Goal: Share content: Share content

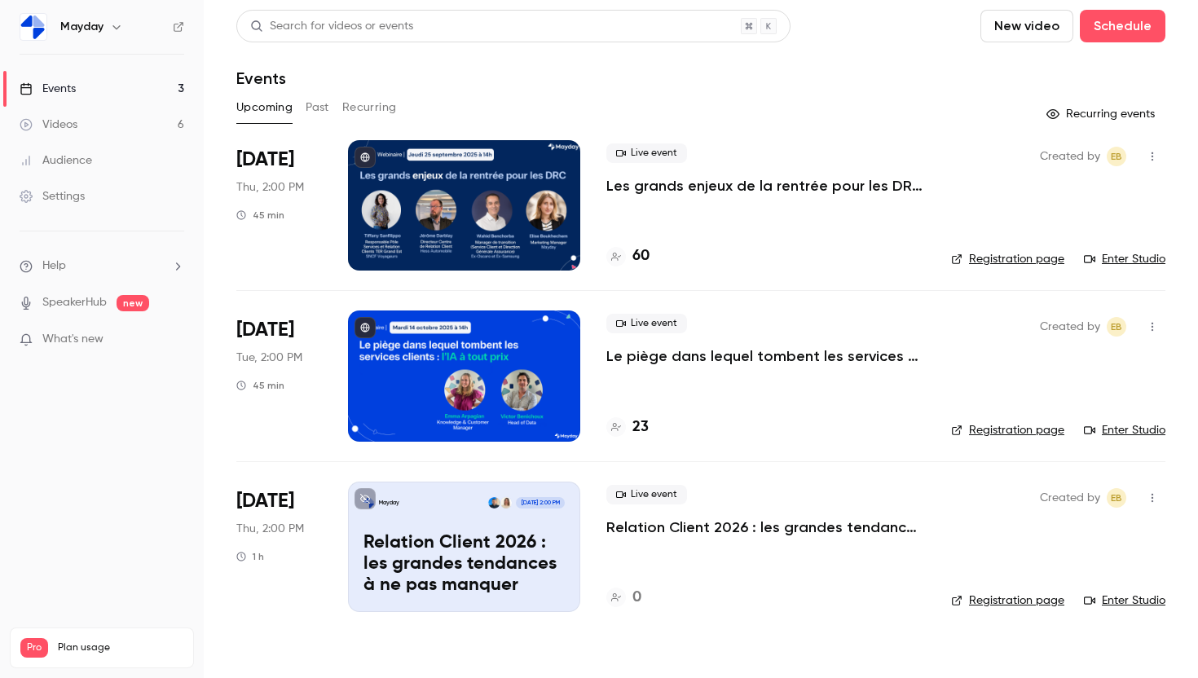
click at [86, 36] on div "Mayday" at bounding box center [109, 27] width 99 height 20
click at [99, 26] on h6 "Mayday" at bounding box center [81, 27] width 43 height 16
click at [113, 28] on icon "button" at bounding box center [116, 26] width 13 height 13
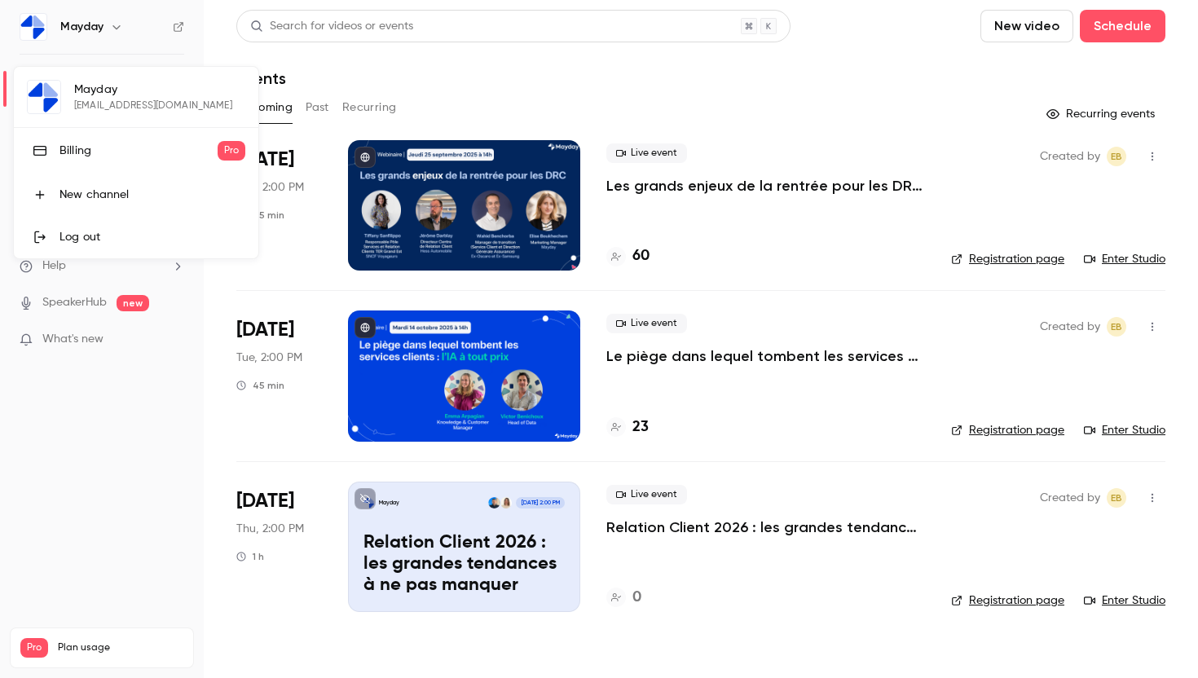
click at [130, 110] on div "Mayday elise.boukhechem@getmayday.co Billing Pro New channel Log out" at bounding box center [136, 163] width 244 height 192
click at [120, 39] on div at bounding box center [599, 339] width 1198 height 678
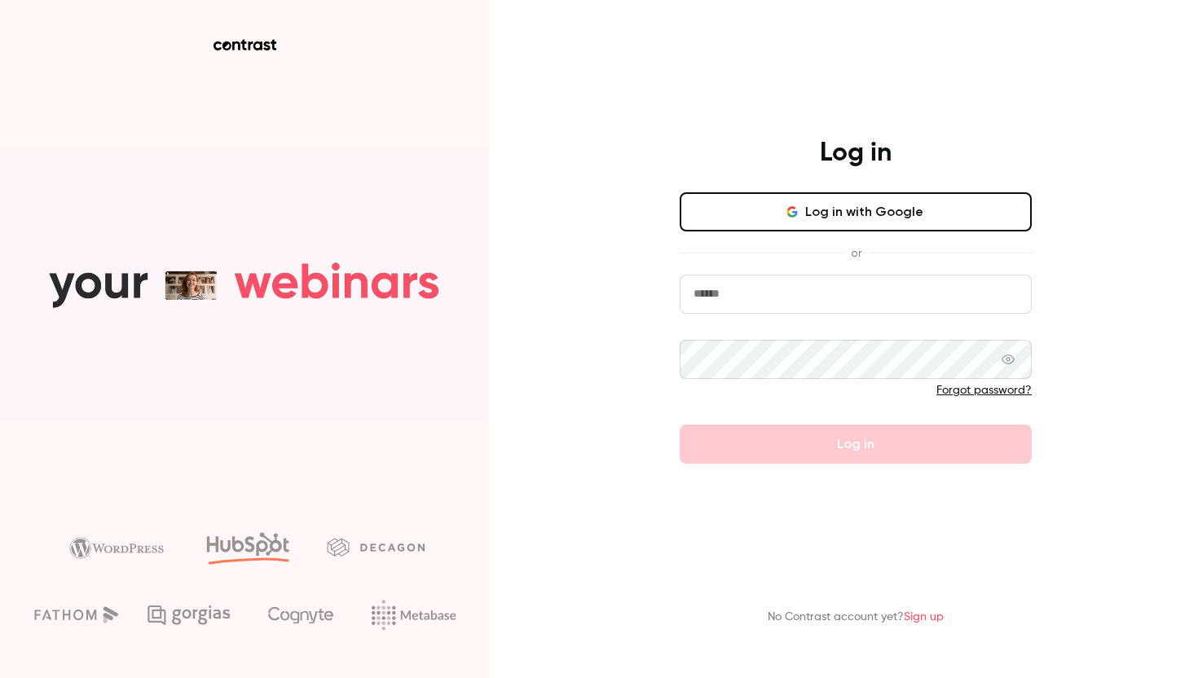
click at [760, 566] on div "No Contrast account yet? Sign up" at bounding box center [856, 594] width 424 height 90
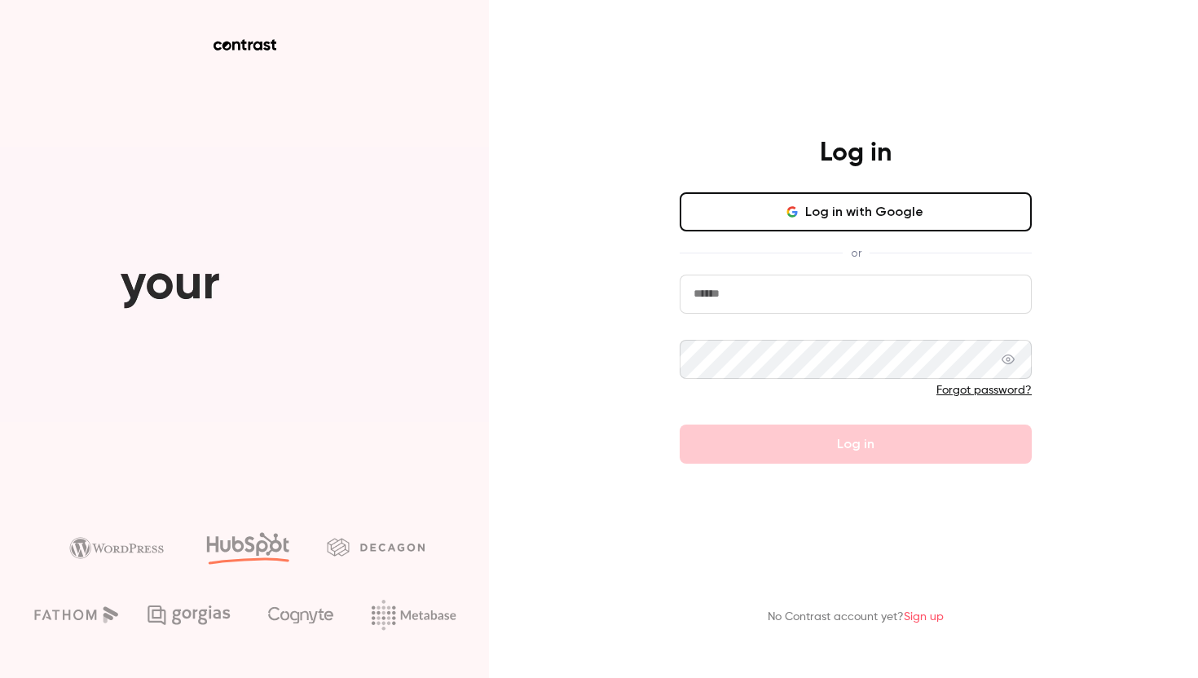
click at [924, 223] on button "Log in with Google" at bounding box center [856, 211] width 352 height 39
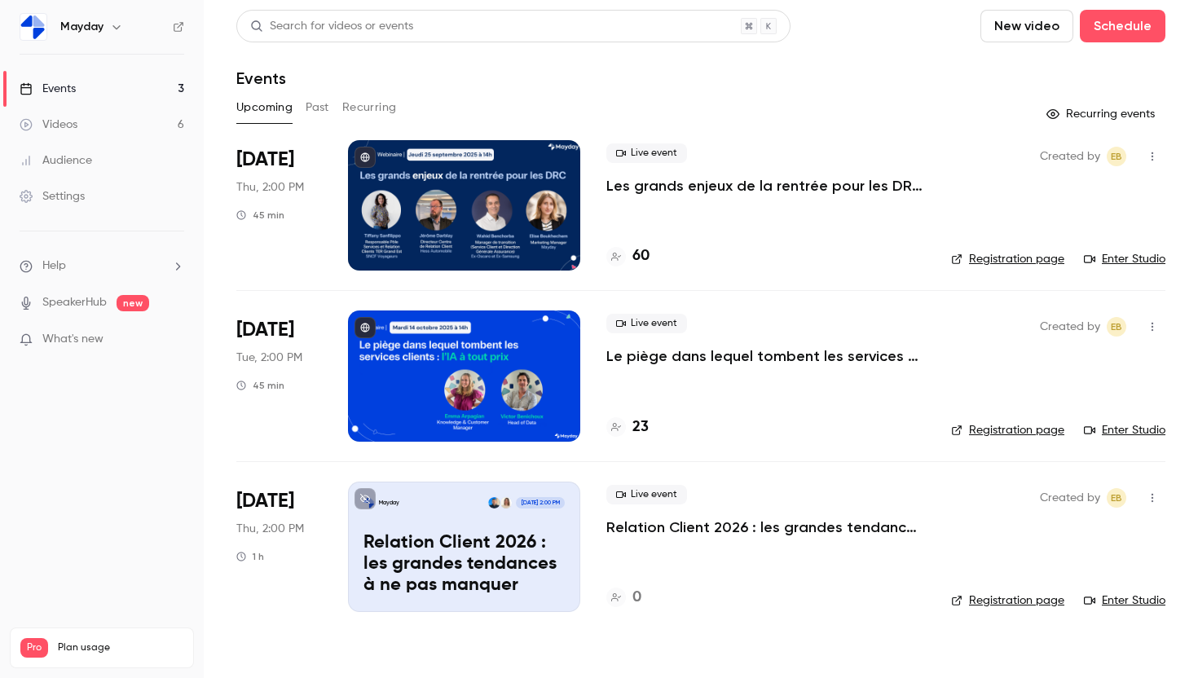
click at [1156, 141] on div "Created by EB Registration page Enter Studio" at bounding box center [1058, 205] width 214 height 130
click at [1155, 152] on icon "button" at bounding box center [1152, 156] width 13 height 11
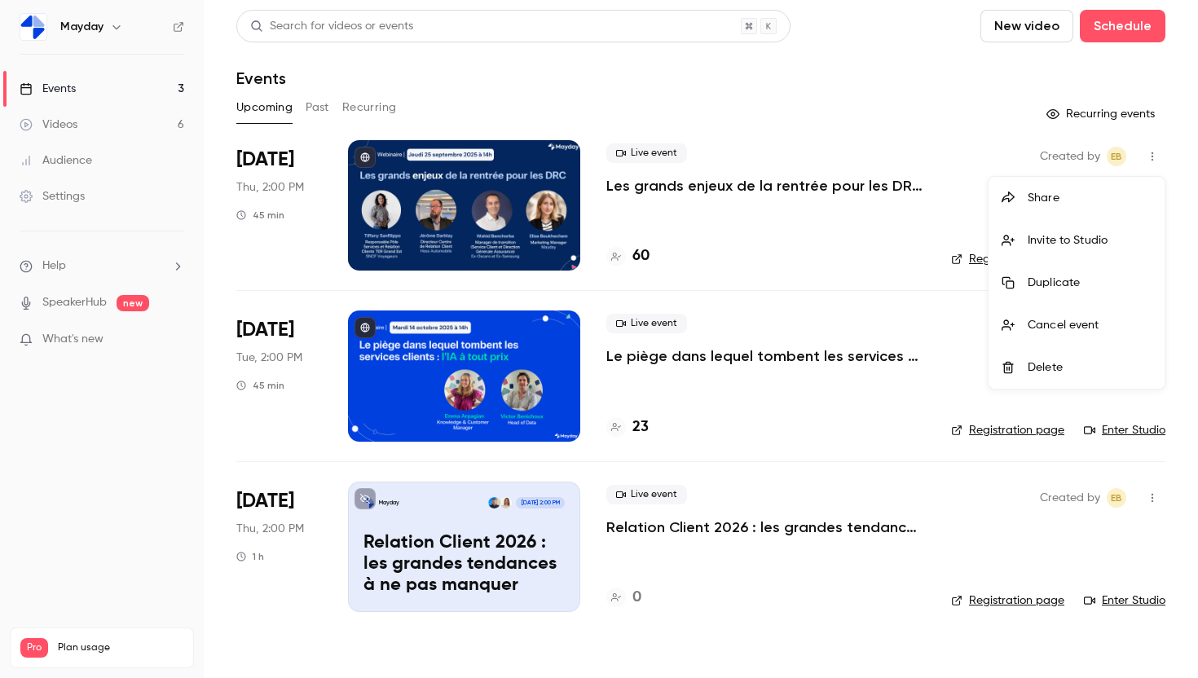
click at [1090, 191] on div "Share" at bounding box center [1090, 198] width 124 height 16
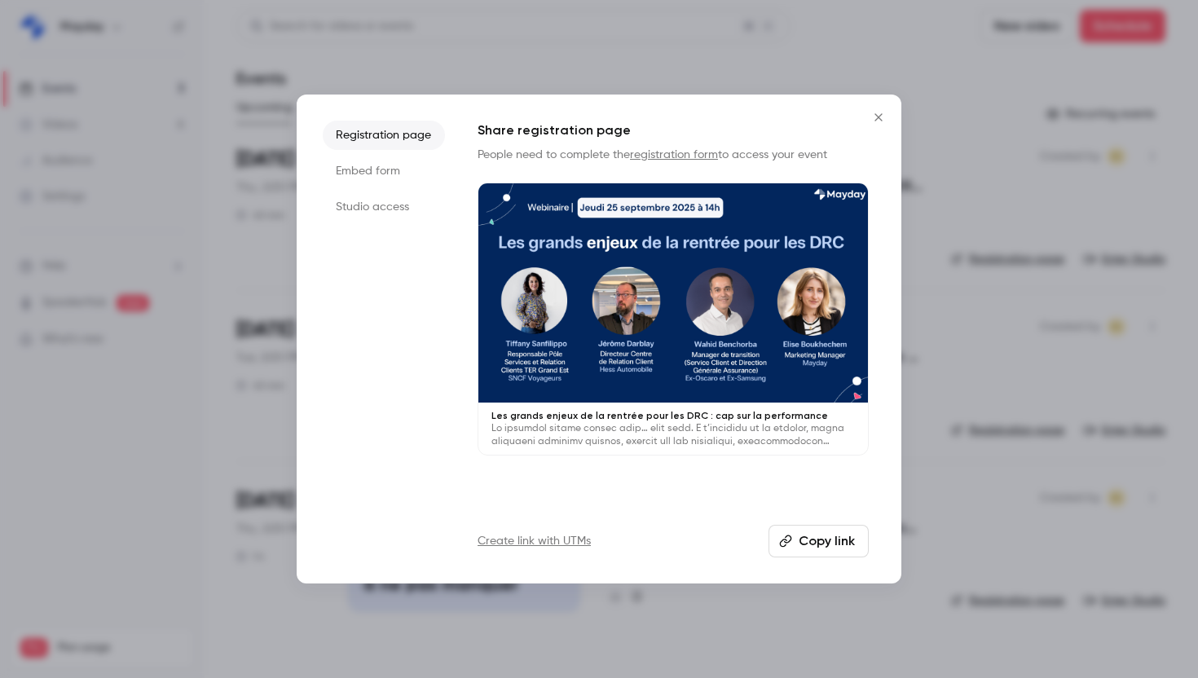
click at [404, 200] on li "Studio access" at bounding box center [384, 206] width 122 height 29
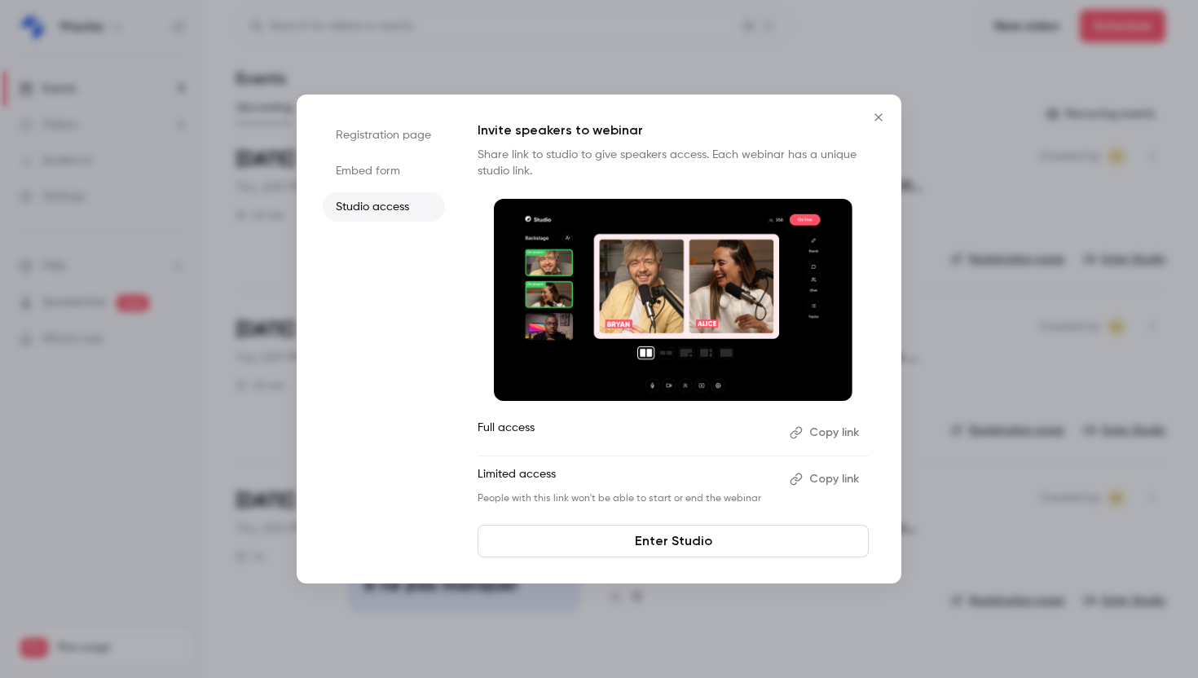
click at [829, 478] on button "Copy link" at bounding box center [826, 479] width 86 height 26
